Goal: Task Accomplishment & Management: Manage account settings

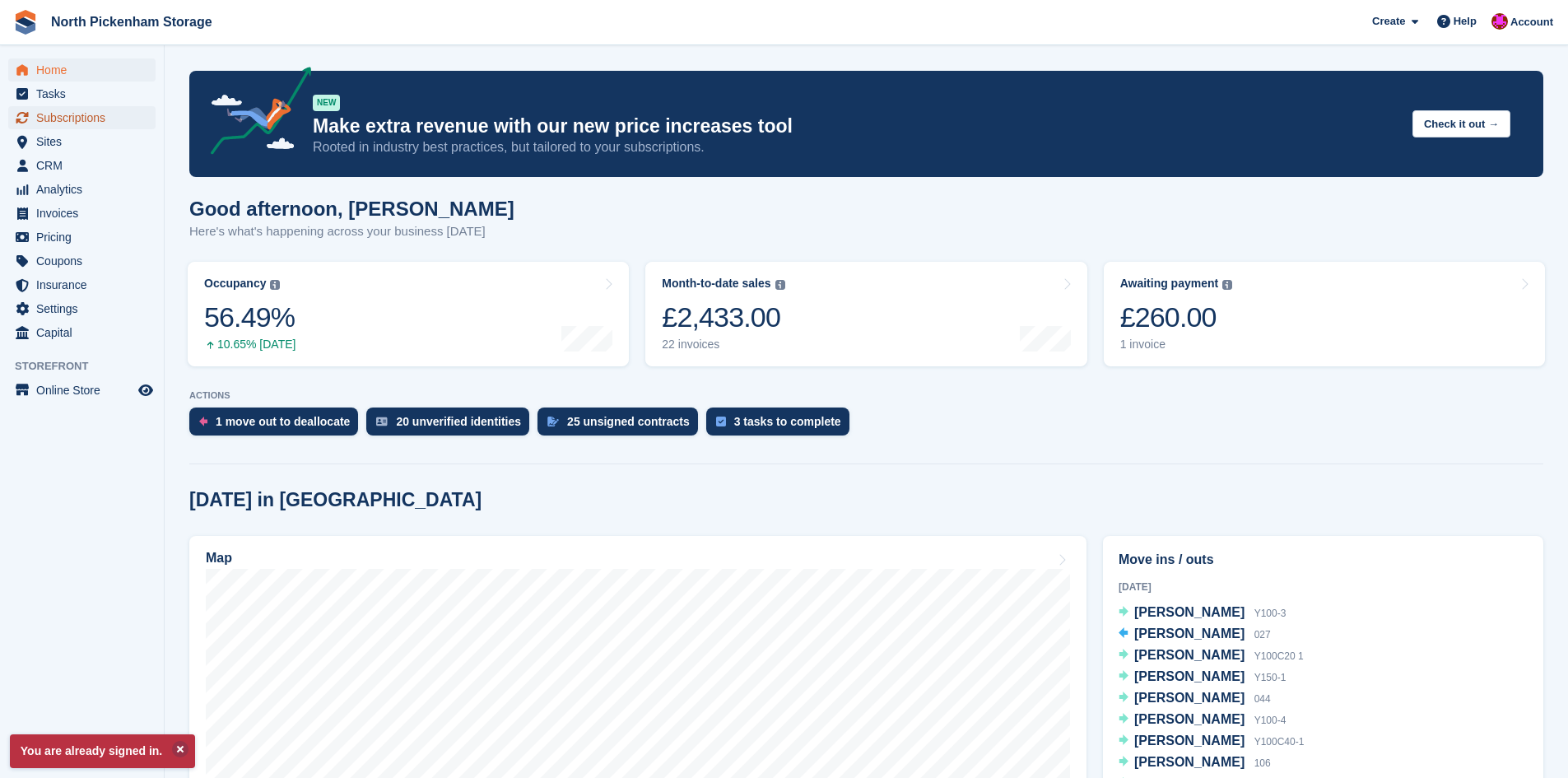
click at [57, 115] on span "Subscriptions" at bounding box center [86, 118] width 99 height 23
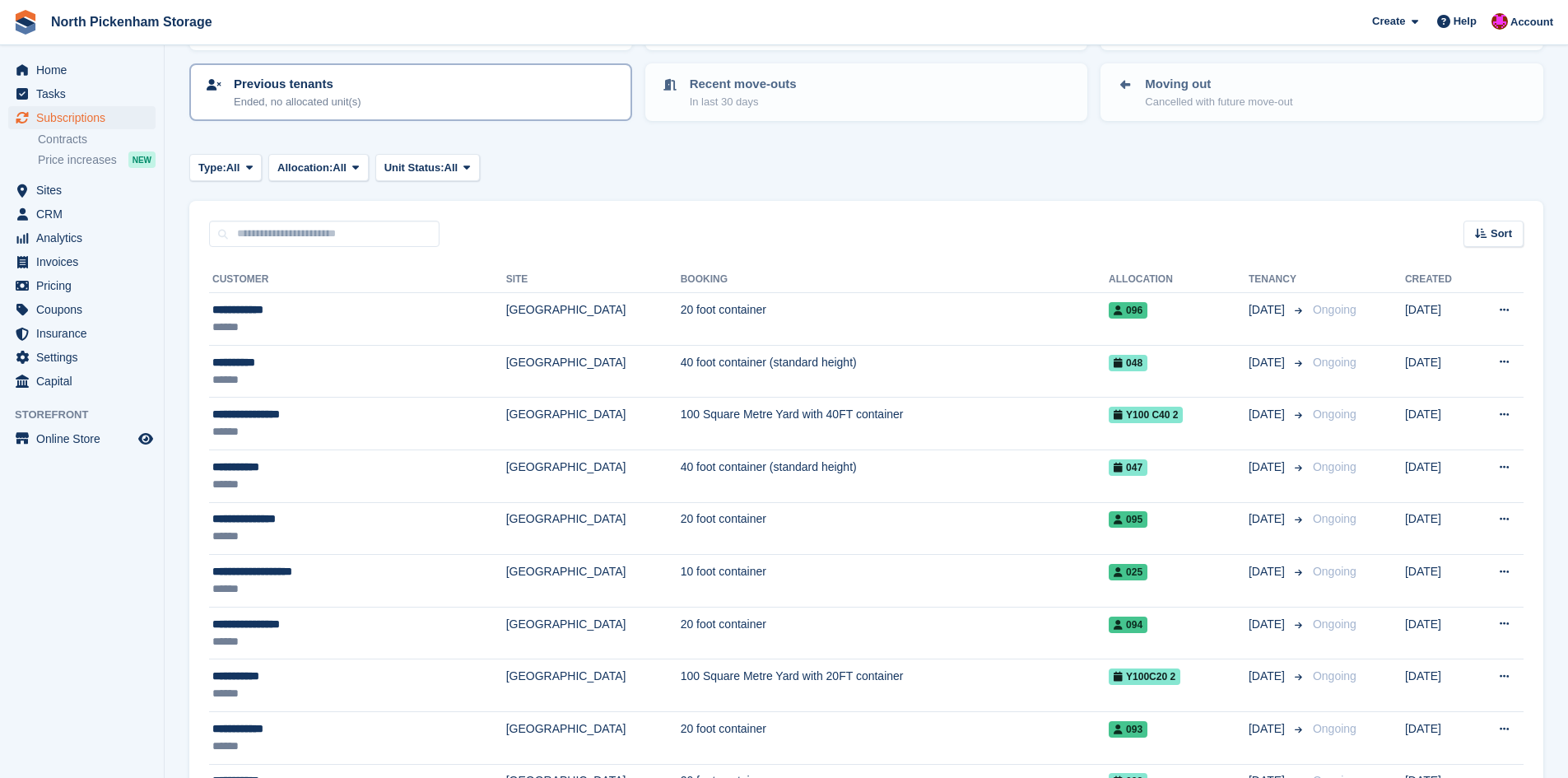
scroll to position [103, 0]
